Goal: Register for event/course

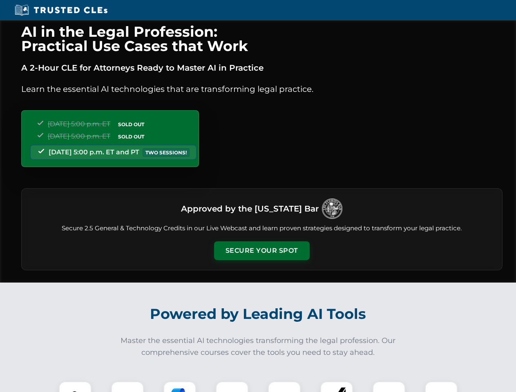
click at [261, 251] on button "Secure Your Spot" at bounding box center [262, 250] width 96 height 19
click at [75, 387] on img at bounding box center [75, 398] width 24 height 24
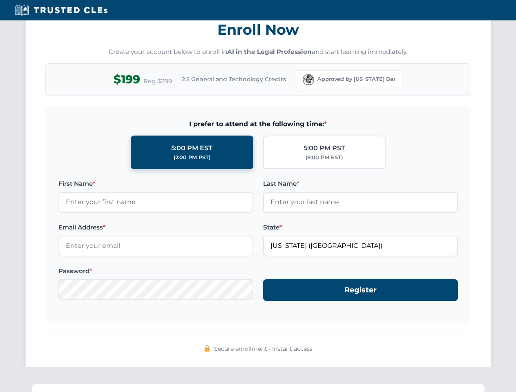
scroll to position [802, 0]
